Goal: Answer question/provide support

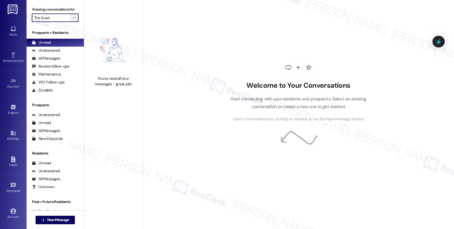
click at [73, 20] on icon "" at bounding box center [74, 18] width 3 height 4
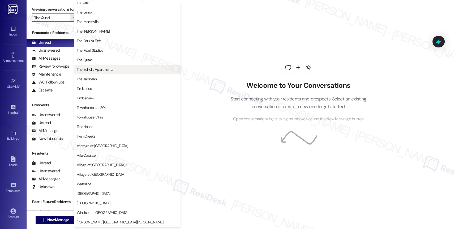
scroll to position [969, 0]
click at [110, 70] on span "The Scholls Apartments" at bounding box center [95, 69] width 37 height 5
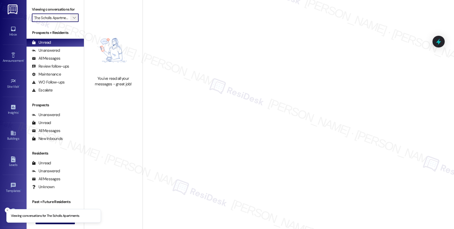
click at [73, 20] on icon "" at bounding box center [74, 18] width 3 height 4
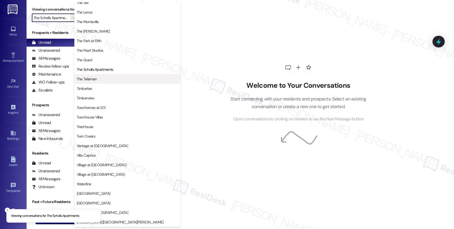
scroll to position [969, 0]
click at [105, 77] on span "The Talisman" at bounding box center [127, 78] width 101 height 5
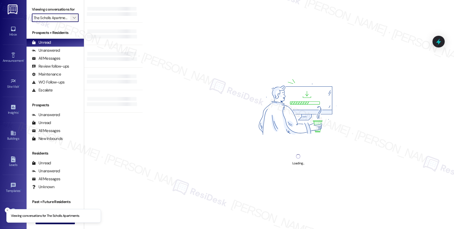
type input "The Talisman"
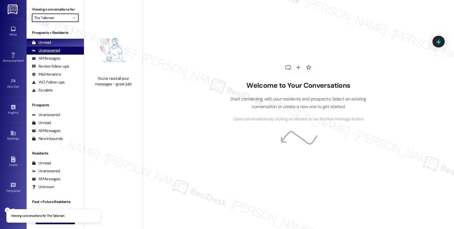
click at [63, 55] on div "Unanswered (0)" at bounding box center [55, 51] width 57 height 8
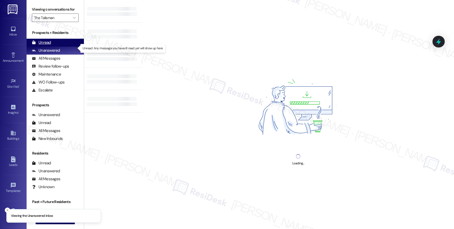
click at [62, 45] on div "Unread (0)" at bounding box center [55, 43] width 57 height 8
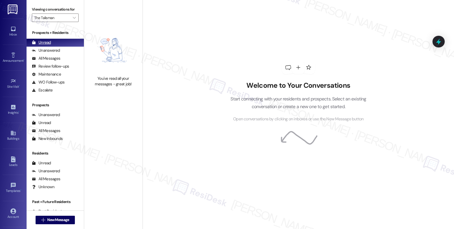
click at [57, 47] on div "Unread (0)" at bounding box center [55, 43] width 57 height 8
click at [56, 53] on div "Unanswered" at bounding box center [46, 51] width 28 height 6
click at [73, 20] on icon "" at bounding box center [74, 18] width 3 height 4
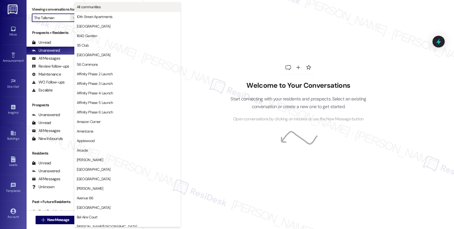
click at [113, 9] on span "All communities" at bounding box center [127, 6] width 101 height 5
